Goal: Understand process/instructions: Learn how to perform a task or action

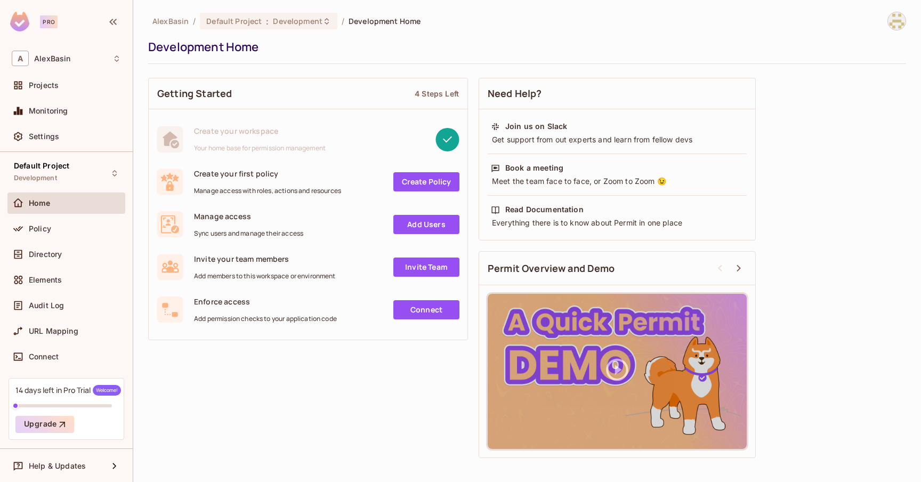
click at [428, 225] on link "Add Users" at bounding box center [426, 224] width 66 height 19
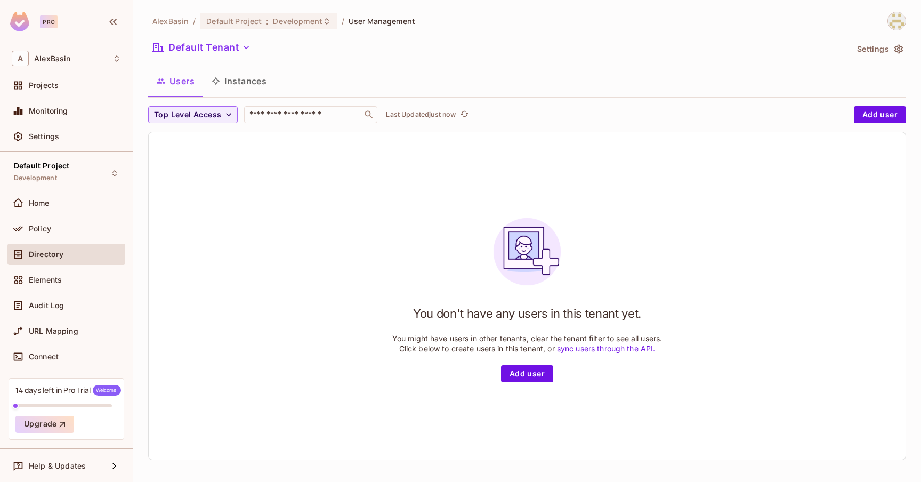
click at [247, 85] on button "Instances" at bounding box center [239, 81] width 72 height 27
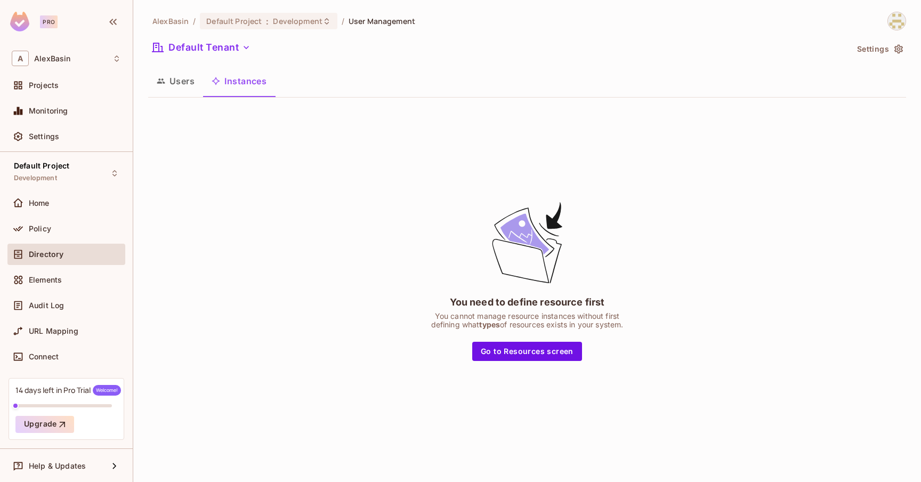
click at [190, 84] on button "Users" at bounding box center [175, 81] width 55 height 27
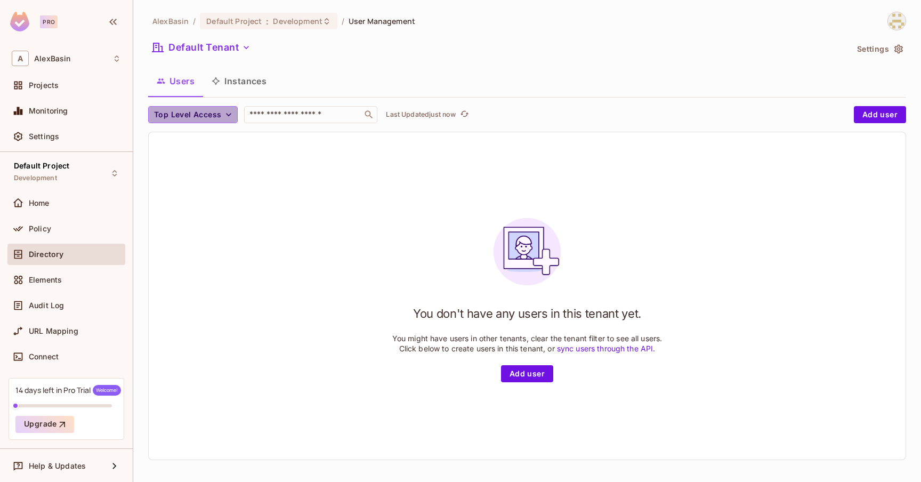
click at [231, 112] on icon "button" at bounding box center [228, 114] width 11 height 11
click at [231, 113] on div at bounding box center [460, 241] width 921 height 482
click at [615, 350] on link "sync users through the API." at bounding box center [606, 348] width 99 height 9
click at [114, 57] on icon at bounding box center [116, 58] width 9 height 9
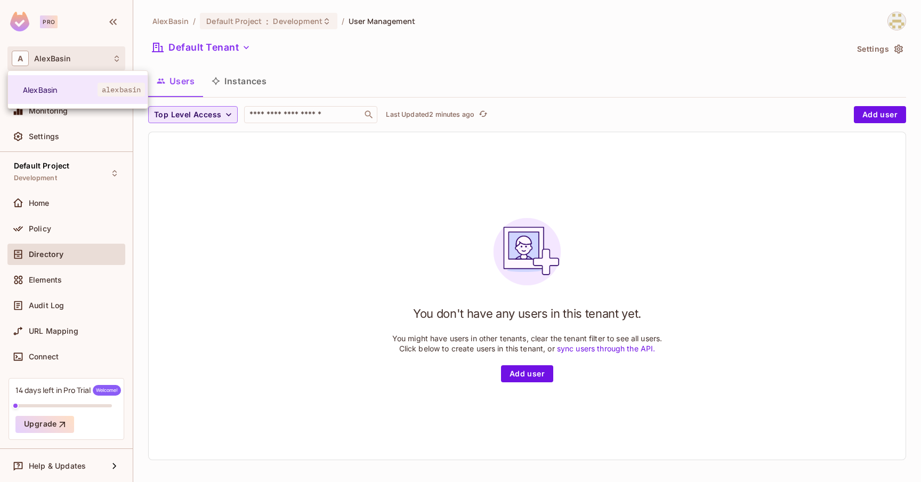
click at [114, 57] on div at bounding box center [460, 241] width 921 height 482
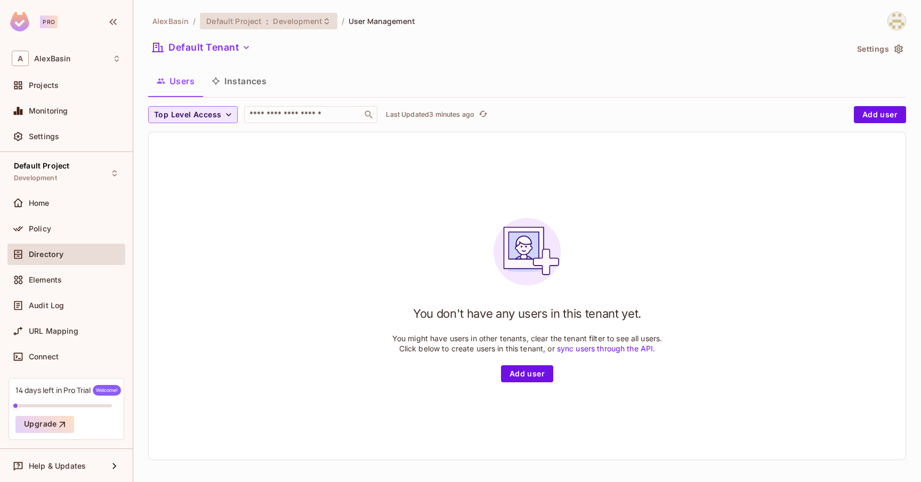
click at [303, 21] on span "Development" at bounding box center [297, 21] width 49 height 10
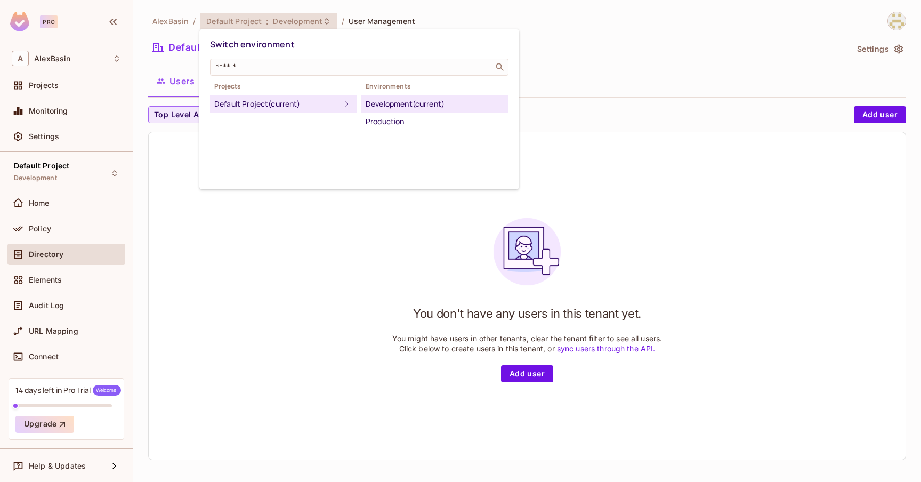
click at [303, 21] on div at bounding box center [460, 241] width 921 height 482
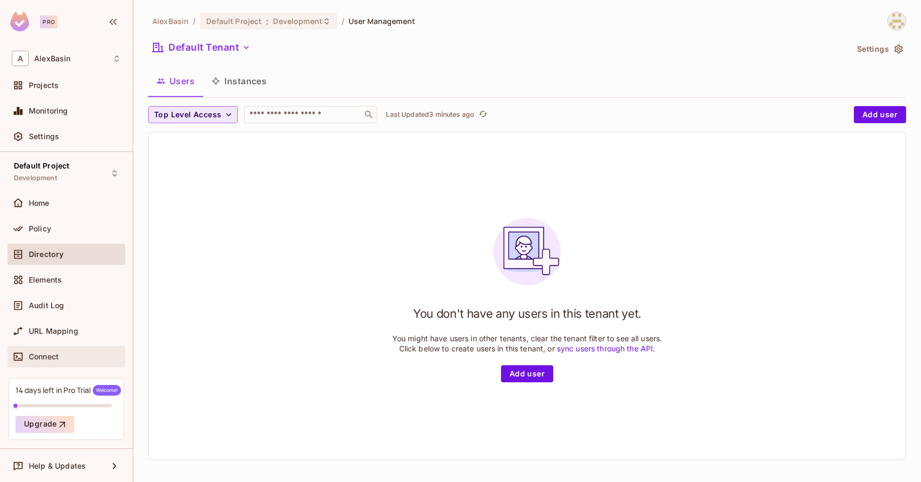
click at [51, 356] on span "Connect" at bounding box center [44, 356] width 30 height 9
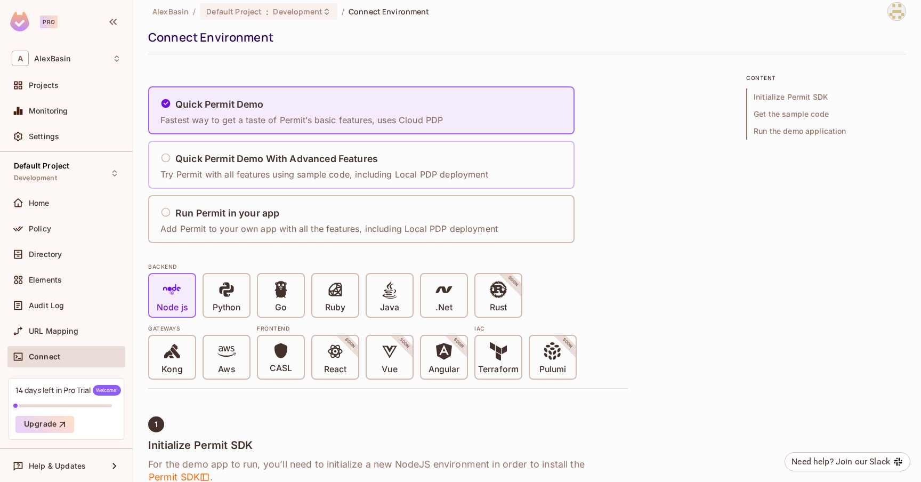
scroll to position [14, 0]
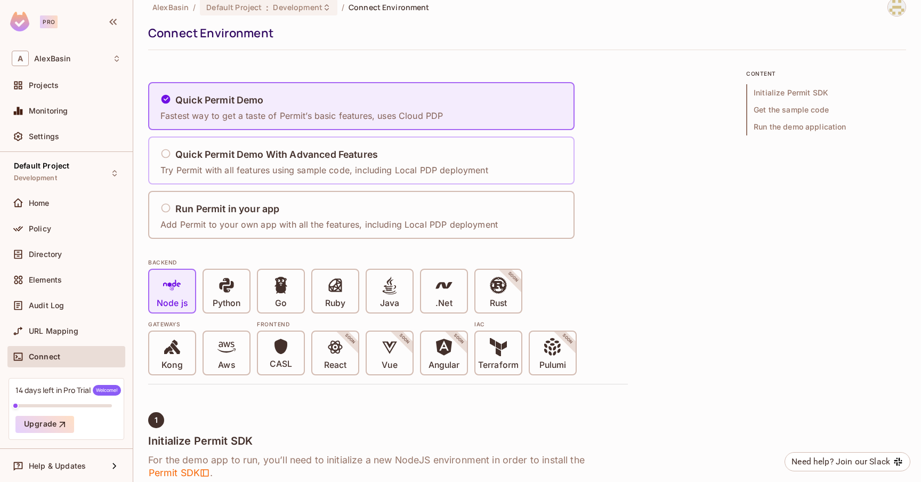
click at [224, 155] on h5 "Quick Permit Demo With Advanced Features" at bounding box center [276, 154] width 202 height 11
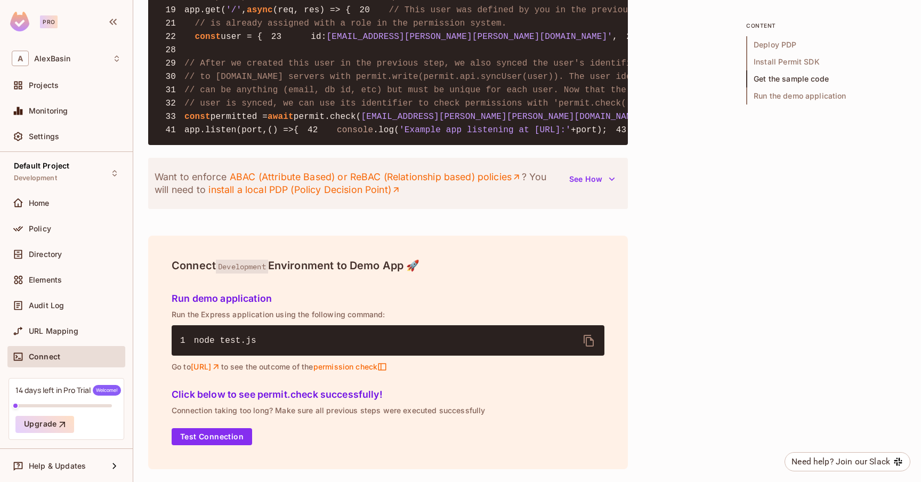
scroll to position [0, 0]
click at [217, 436] on button "Test Connection" at bounding box center [212, 436] width 80 height 17
click at [108, 463] on icon at bounding box center [114, 465] width 13 height 13
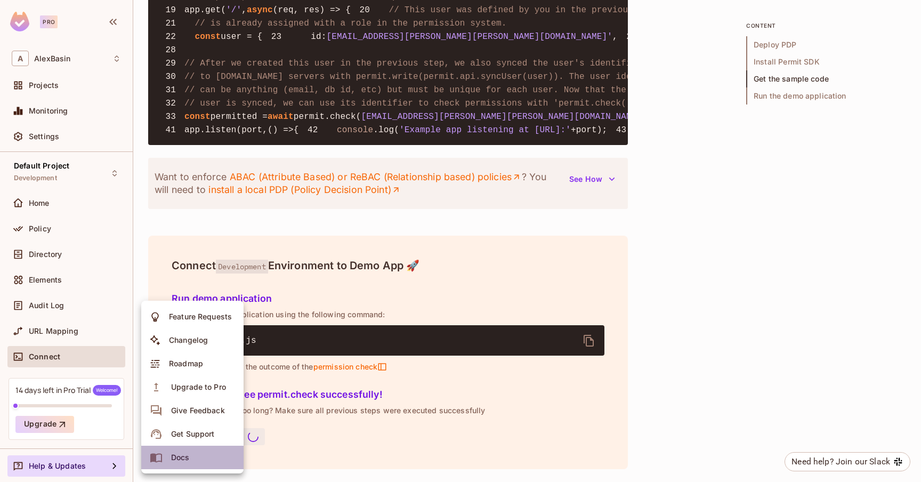
click at [178, 461] on div "Docs" at bounding box center [180, 457] width 19 height 11
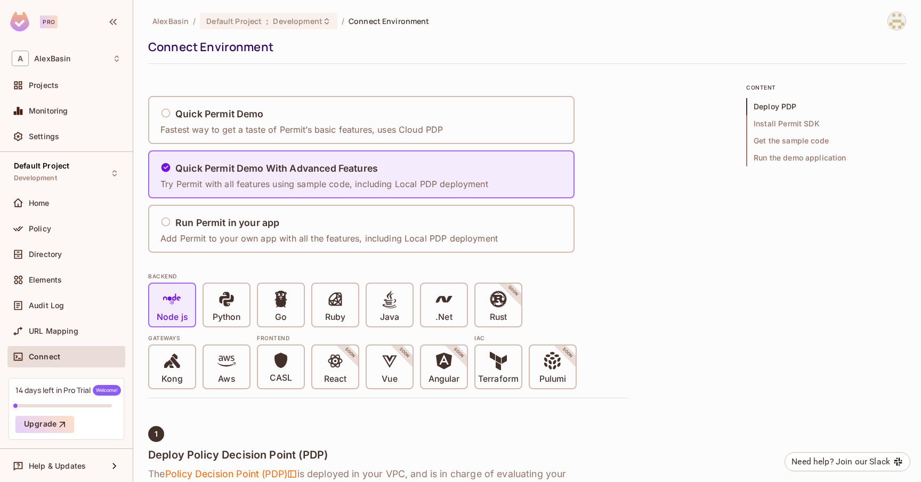
click at [24, 25] on img at bounding box center [19, 22] width 19 height 20
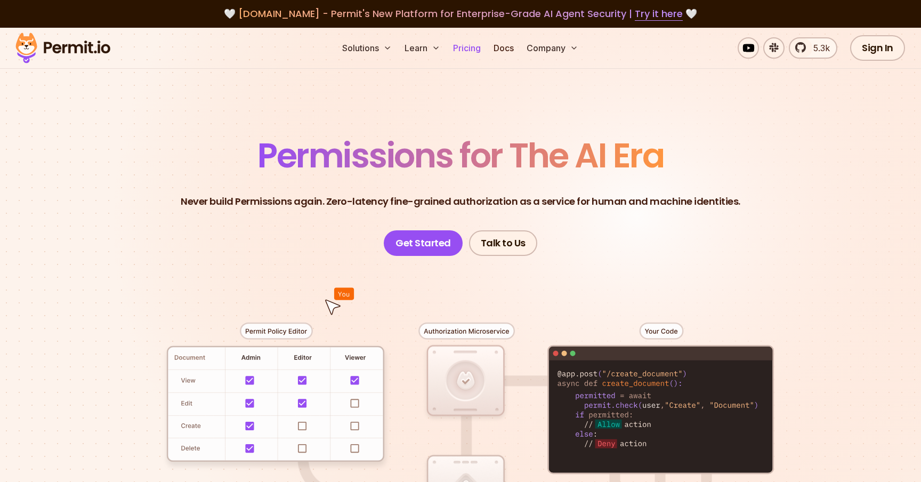
click at [467, 49] on link "Pricing" at bounding box center [467, 47] width 36 height 21
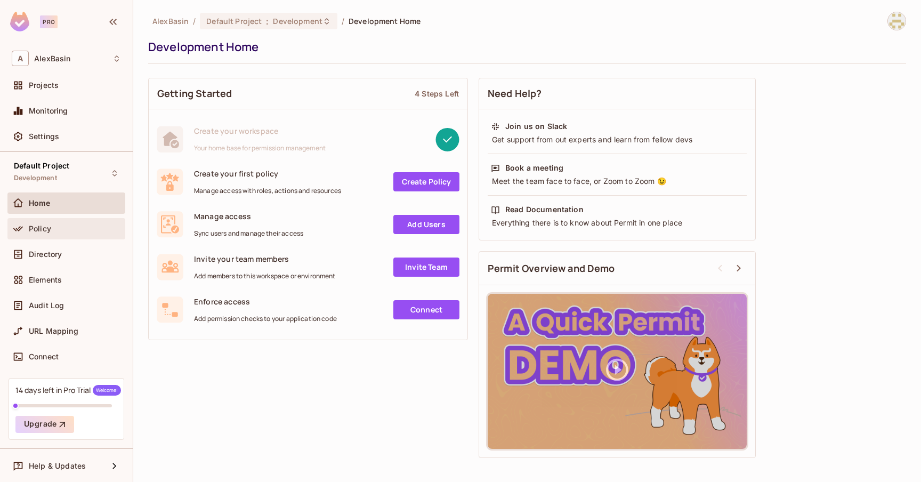
click at [52, 227] on div "Policy" at bounding box center [75, 228] width 92 height 9
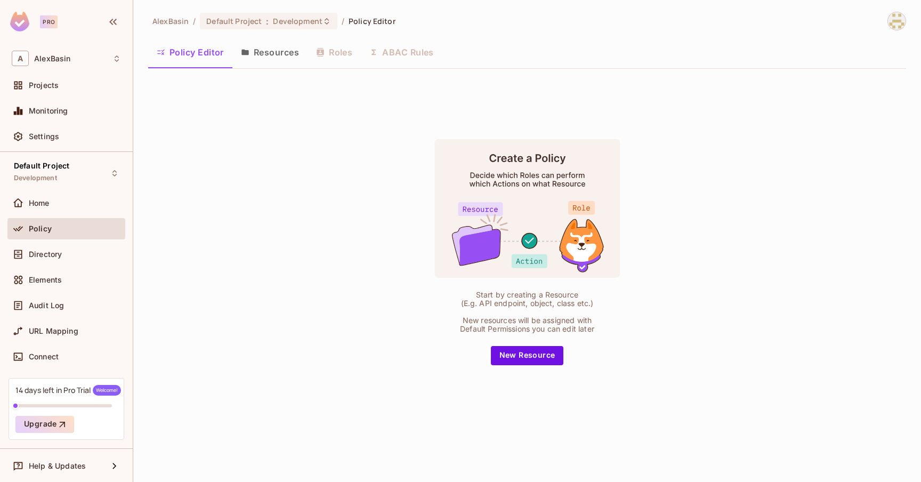
click at [383, 53] on div "Policy Editor Resources Roles ABAC Rules" at bounding box center [527, 52] width 758 height 27
click at [337, 55] on div "Policy Editor Resources Roles ABAC Rules" at bounding box center [527, 52] width 758 height 27
click at [279, 55] on button "Resources" at bounding box center [269, 52] width 75 height 27
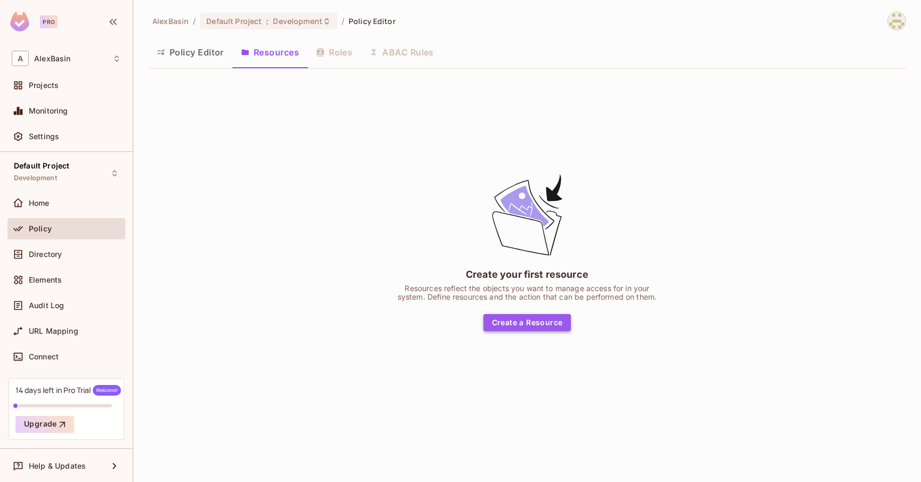
click at [522, 321] on button "Create a Resource" at bounding box center [527, 322] width 88 height 17
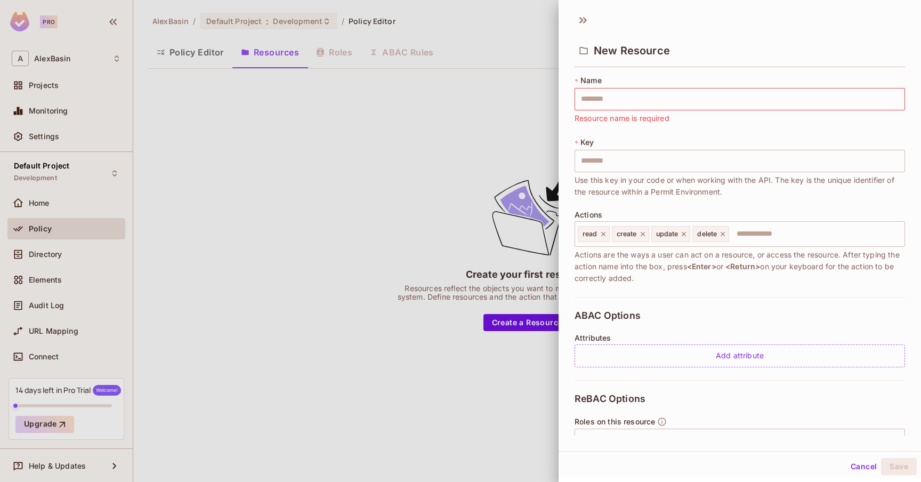
click at [511, 398] on div at bounding box center [460, 241] width 921 height 482
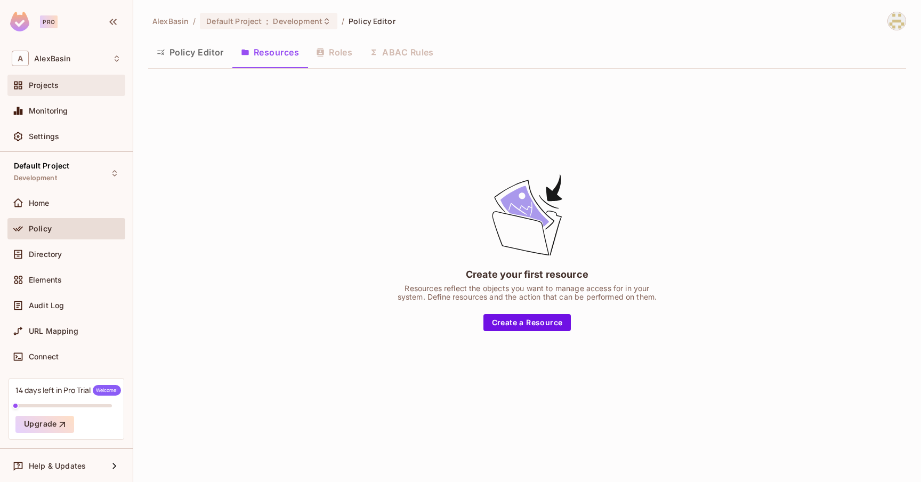
click at [59, 84] on div "Projects" at bounding box center [75, 85] width 92 height 9
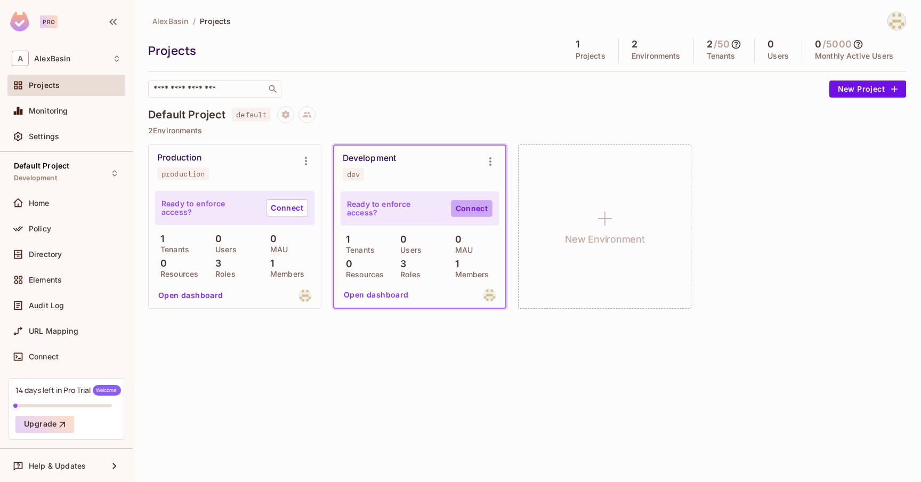
click at [482, 209] on link "Connect" at bounding box center [472, 208] width 42 height 17
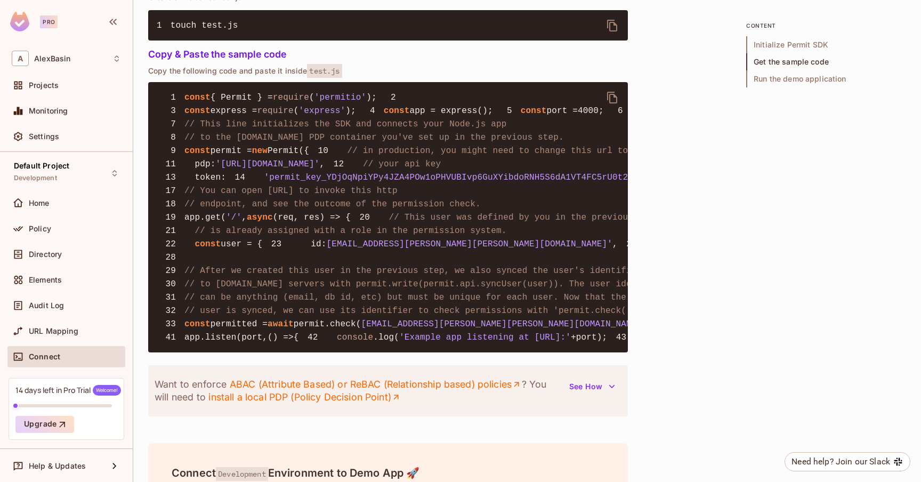
scroll to position [786, 0]
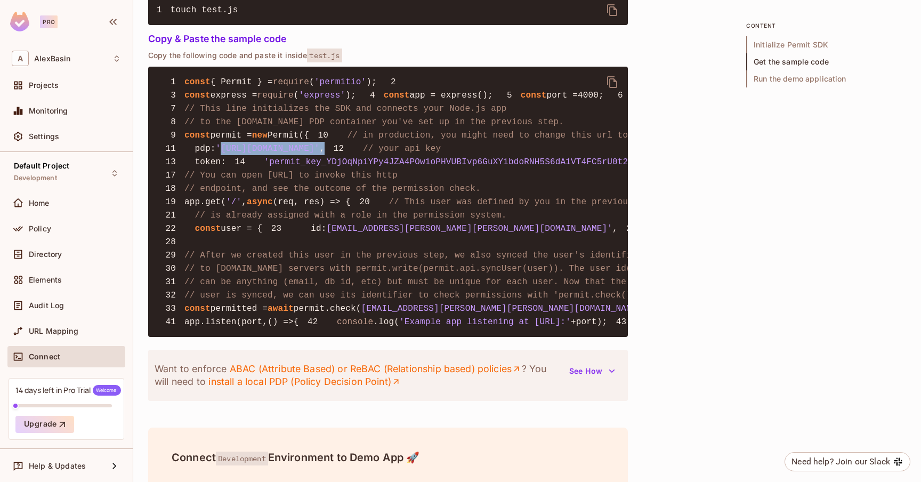
drag, startPoint x: 225, startPoint y: 207, endPoint x: 395, endPoint y: 208, distance: 170.0
click at [395, 208] on pre "1 const { Permit } = require ( 'permitio' ); 2 3 const express = require ( 'exp…" at bounding box center [388, 202] width 480 height 270
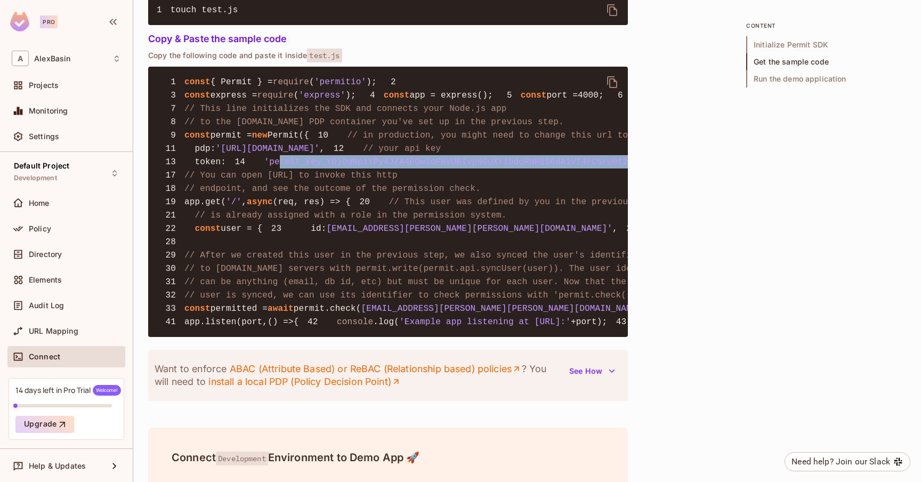
drag, startPoint x: 210, startPoint y: 249, endPoint x: 431, endPoint y: 255, distance: 220.7
click at [431, 255] on pre "1 const { Permit } = require ( 'permitio' ); 2 3 const express = require ( 'exp…" at bounding box center [388, 202] width 480 height 270
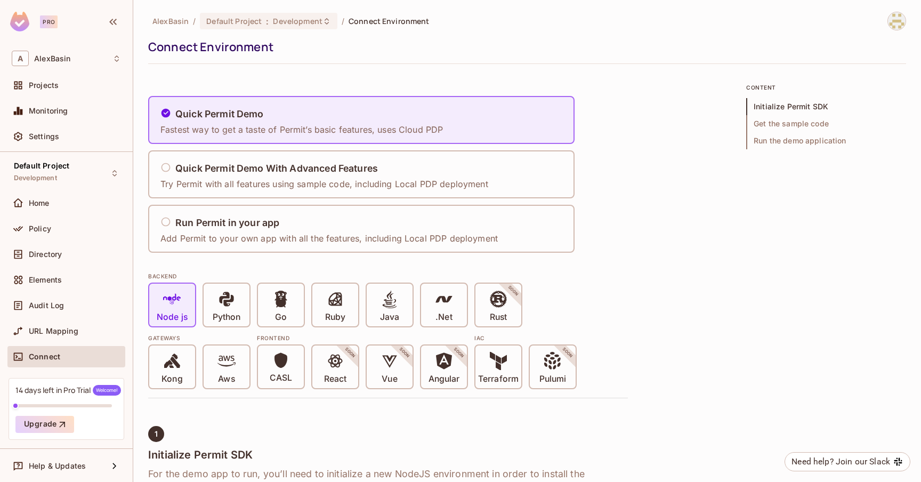
scroll to position [0, 0]
